Goal: Task Accomplishment & Management: Complete application form

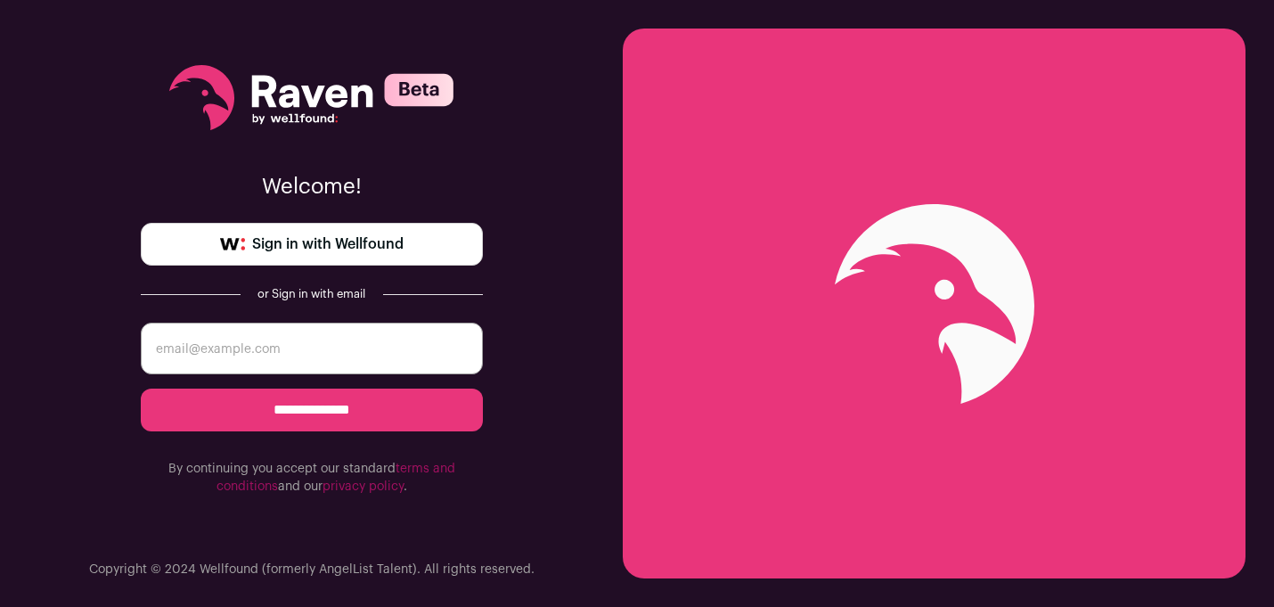
click at [262, 356] on input "email" at bounding box center [312, 348] width 342 height 52
type input "morgan.collado@gmail.com"
click at [339, 414] on input "**********" at bounding box center [312, 409] width 342 height 43
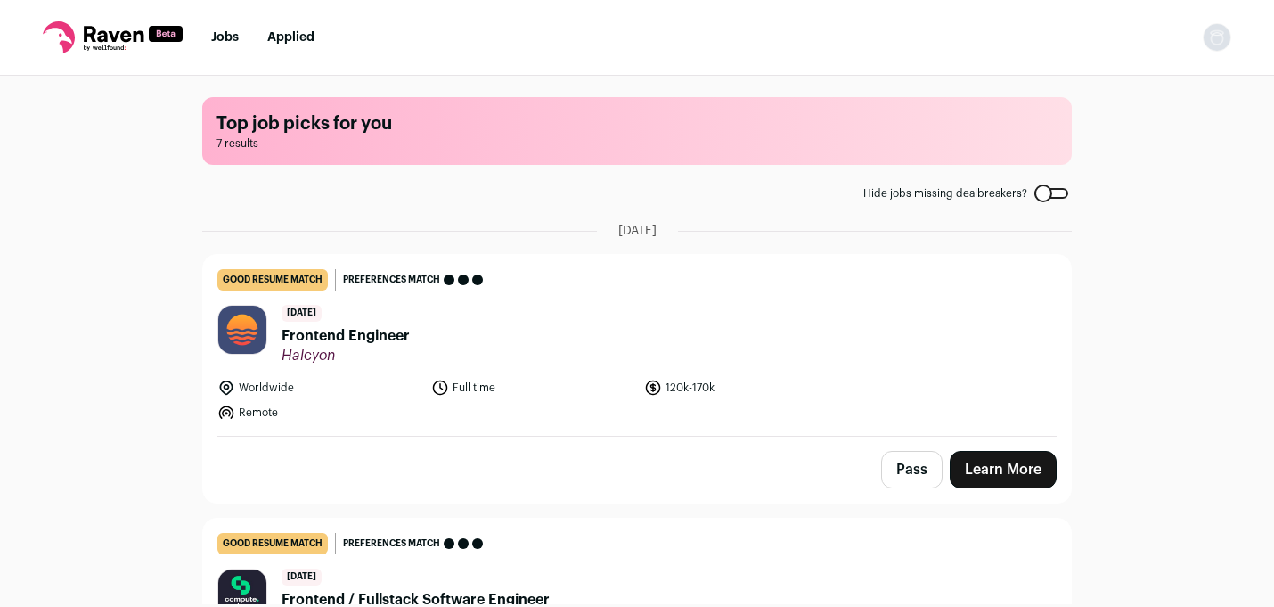
click at [1022, 472] on link "Learn More" at bounding box center [1002, 469] width 107 height 37
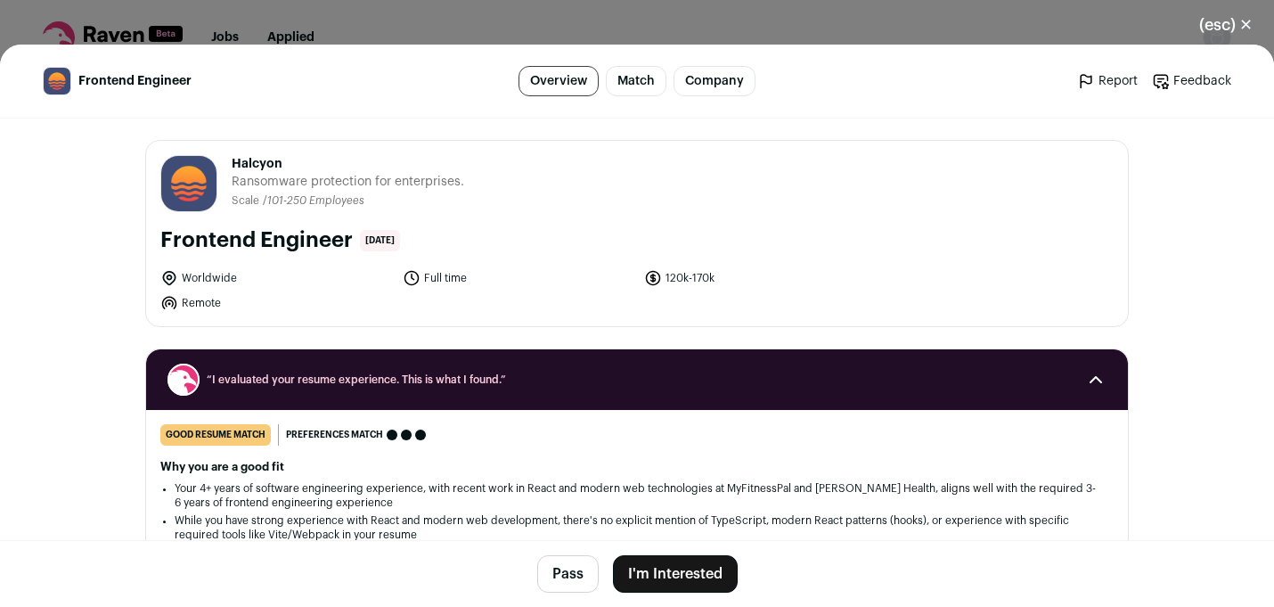
click at [679, 578] on button "I'm Interested" at bounding box center [675, 573] width 125 height 37
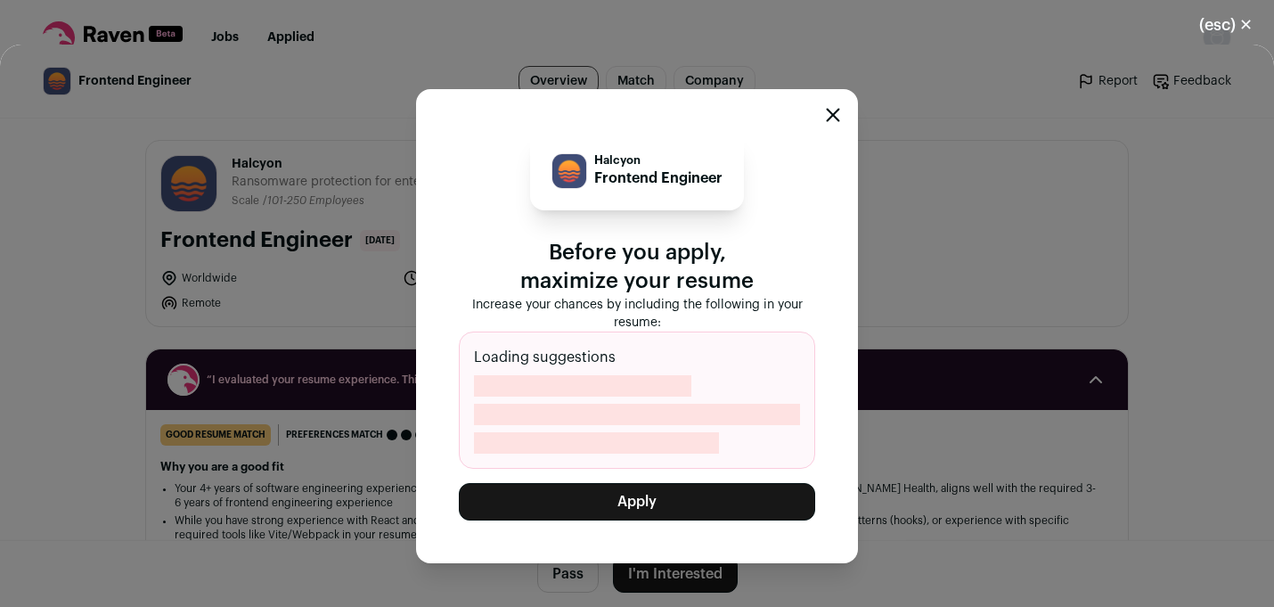
click at [613, 509] on button "Apply" at bounding box center [637, 501] width 356 height 37
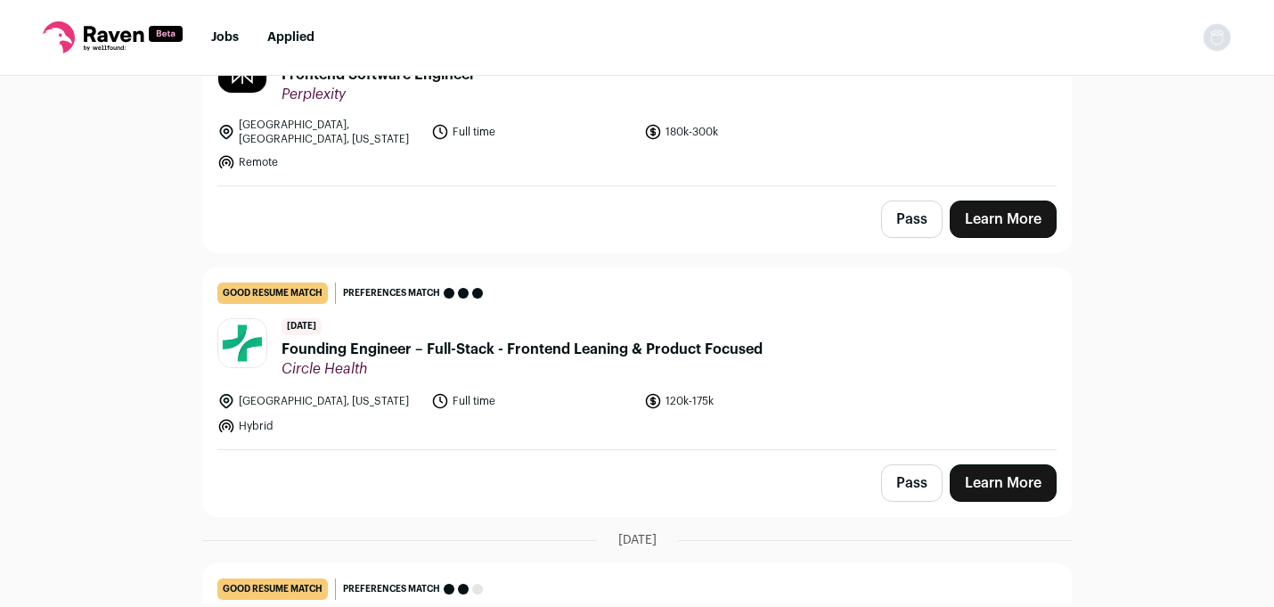
scroll to position [824, 0]
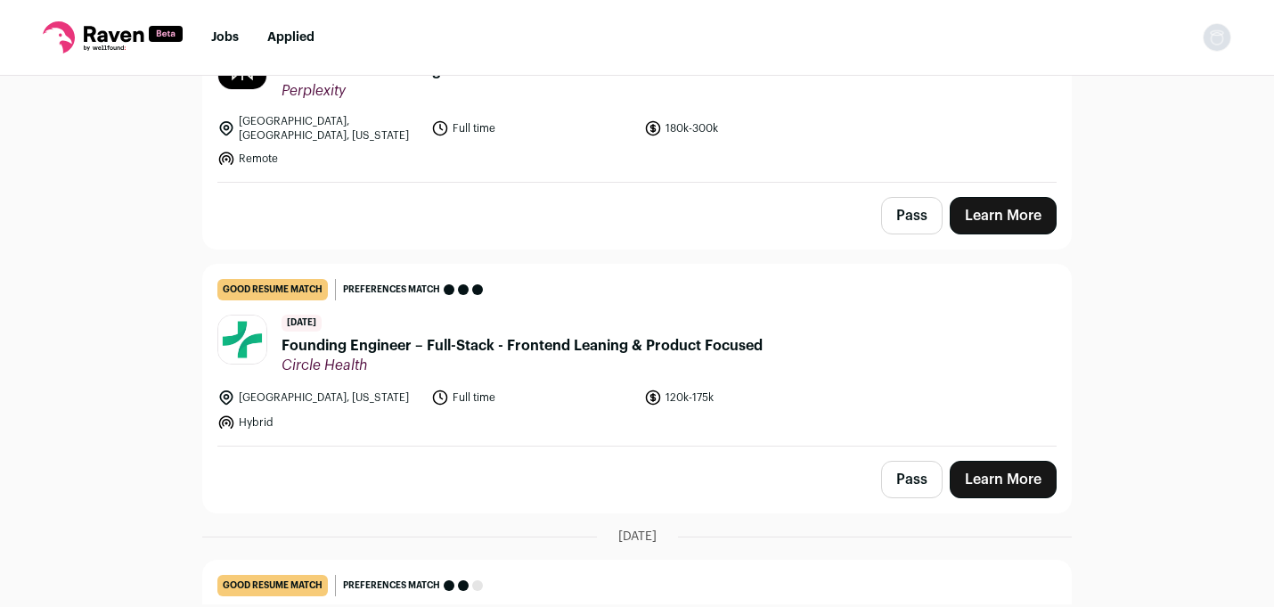
click at [810, 359] on header "14 days ago Founding Engineer – Full-Stack - Frontend Leaning & Product Focused…" at bounding box center [636, 344] width 839 height 60
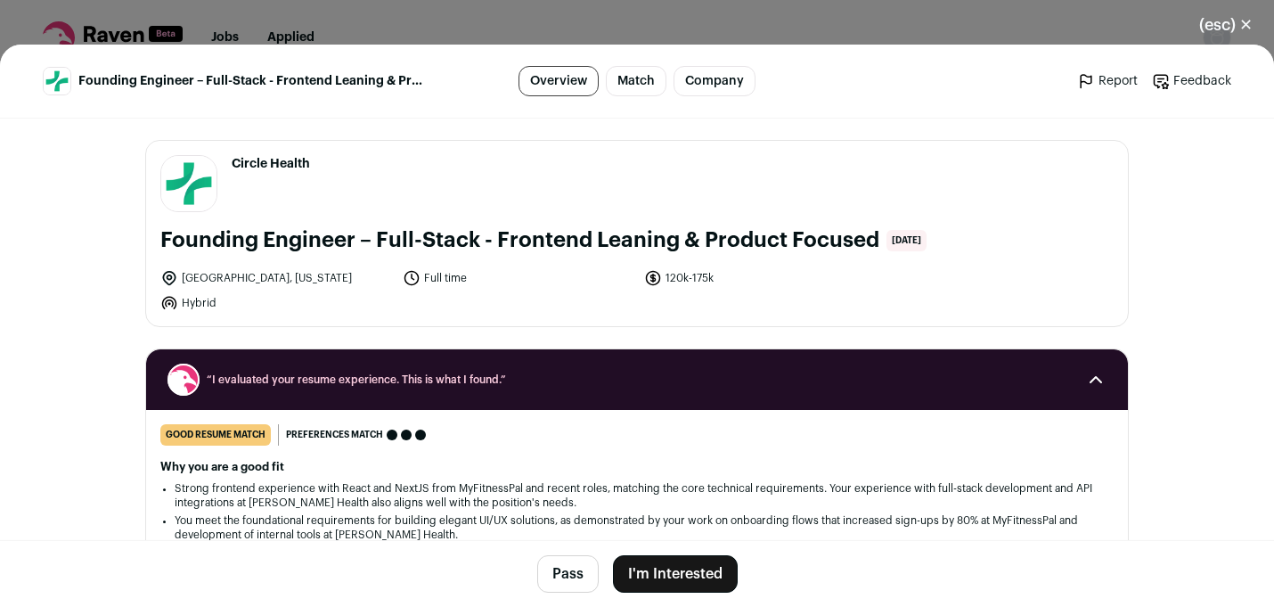
click at [659, 578] on button "I'm Interested" at bounding box center [675, 573] width 125 height 37
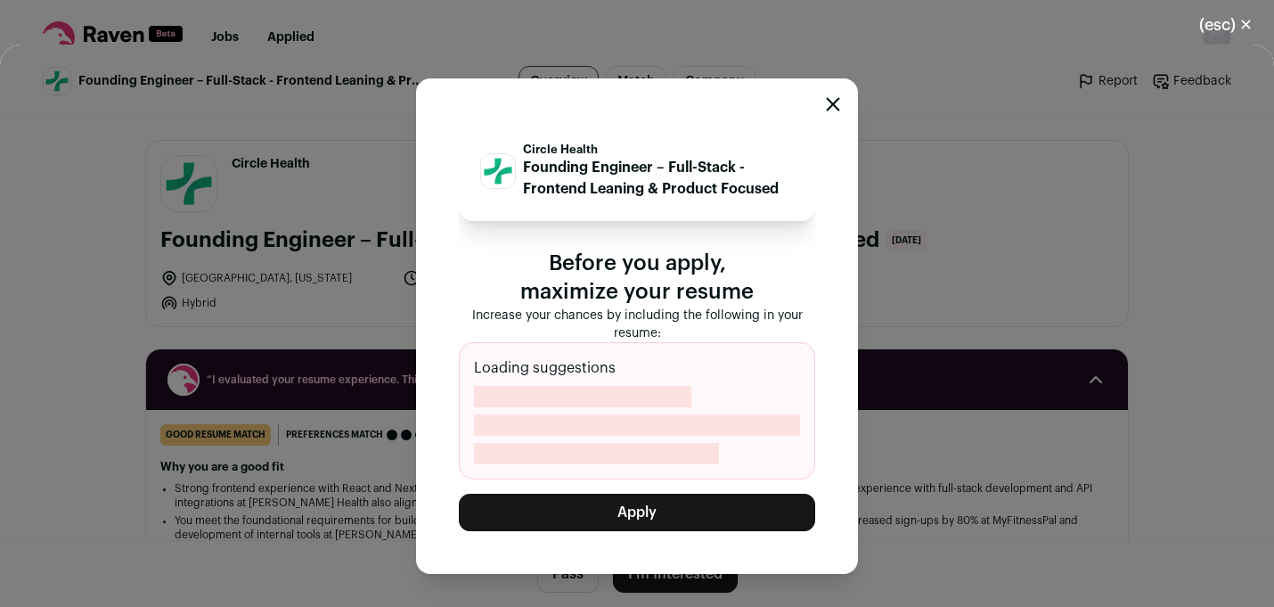
click at [622, 508] on button "Apply" at bounding box center [637, 511] width 356 height 37
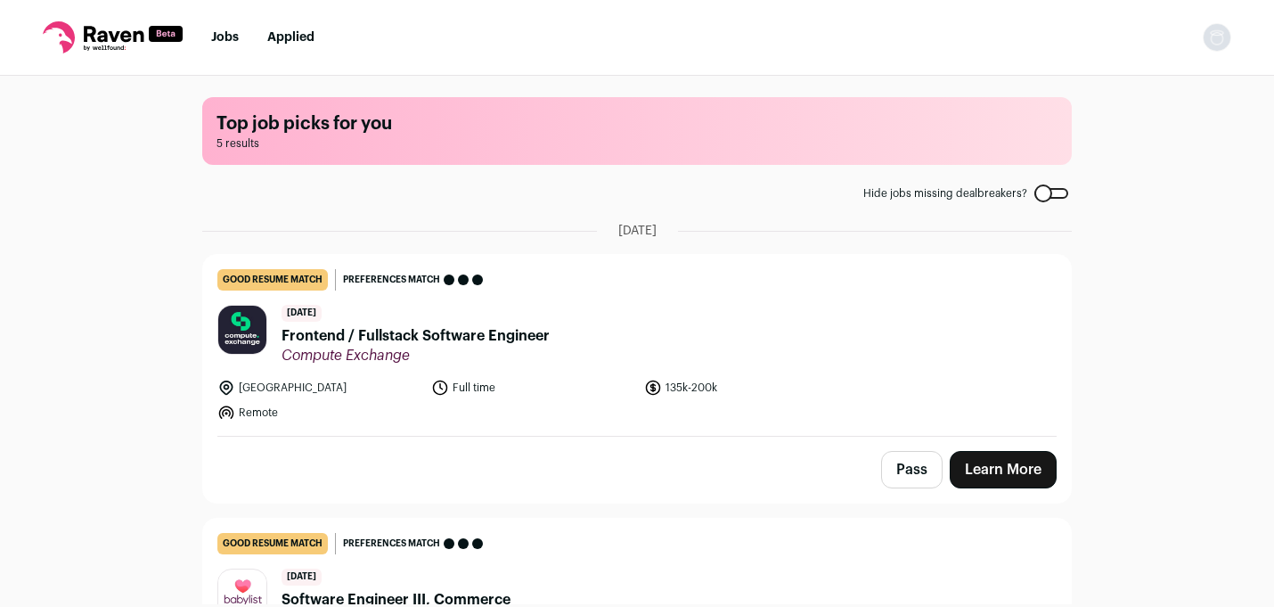
click at [696, 342] on header "[DATE] Frontend / Fullstack Software Engineer Compute Exchange" at bounding box center [636, 335] width 839 height 60
